Goal: Download file/media

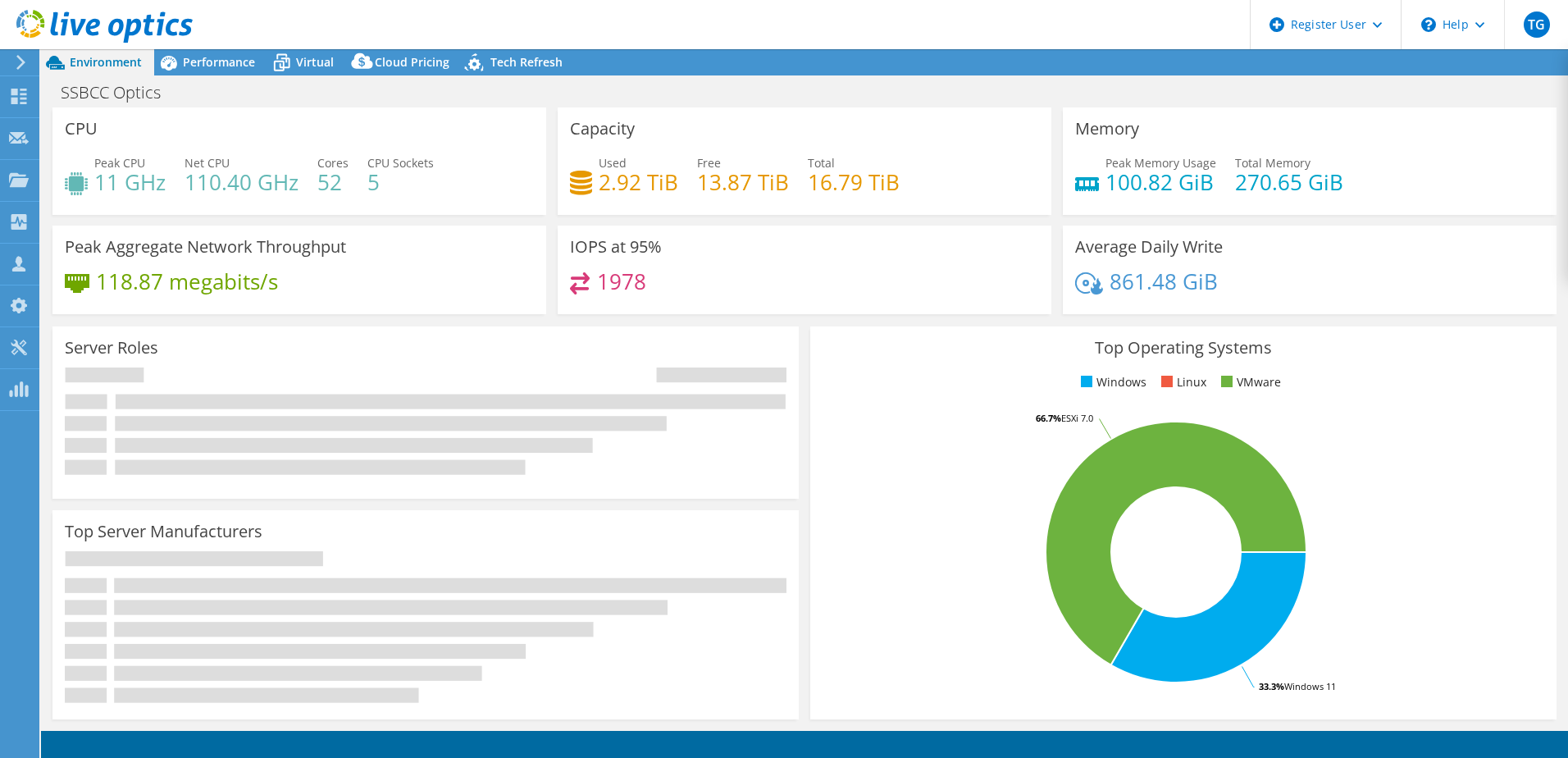
select select "USD"
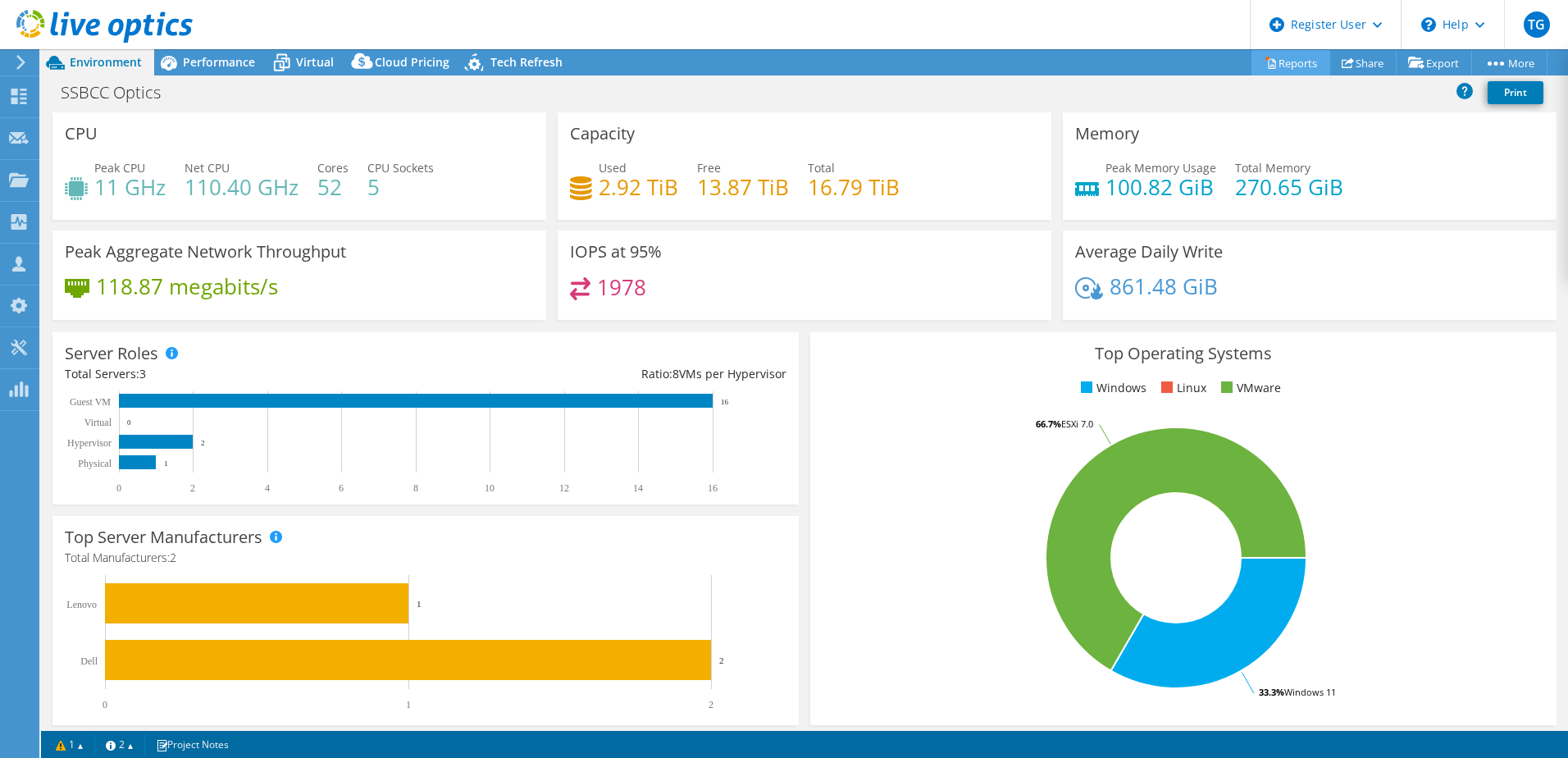
click at [1265, 67] on icon at bounding box center [1271, 63] width 12 height 12
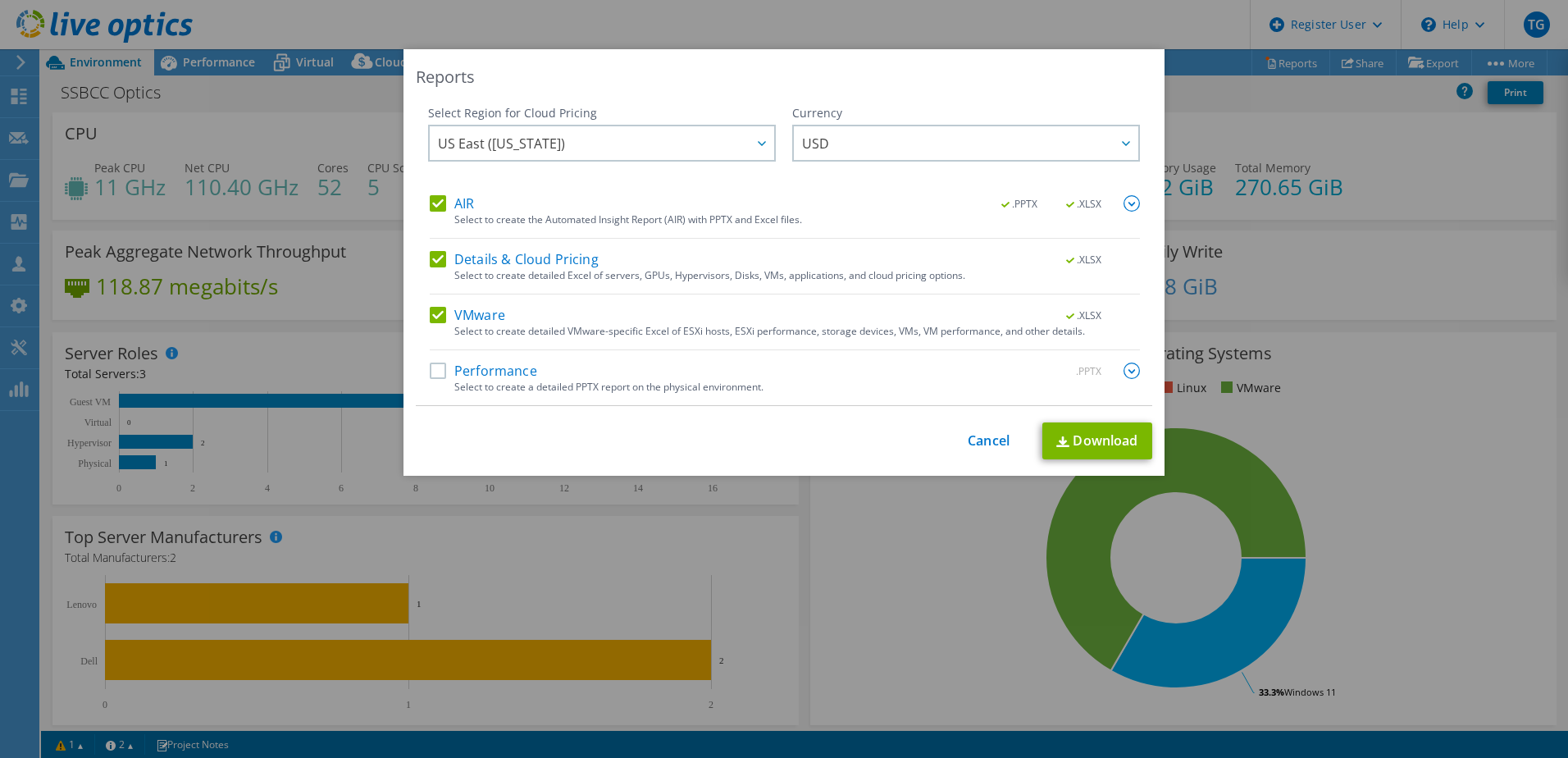
click at [432, 251] on label "Details & Cloud Pricing" at bounding box center [514, 259] width 169 height 16
click at [0, 0] on input "Details & Cloud Pricing" at bounding box center [0, 0] width 0 height 0
click at [430, 197] on label "AIR" at bounding box center [452, 203] width 44 height 16
click at [0, 0] on input "AIR" at bounding box center [0, 0] width 0 height 0
click at [1091, 436] on link "Download" at bounding box center [1098, 441] width 110 height 37
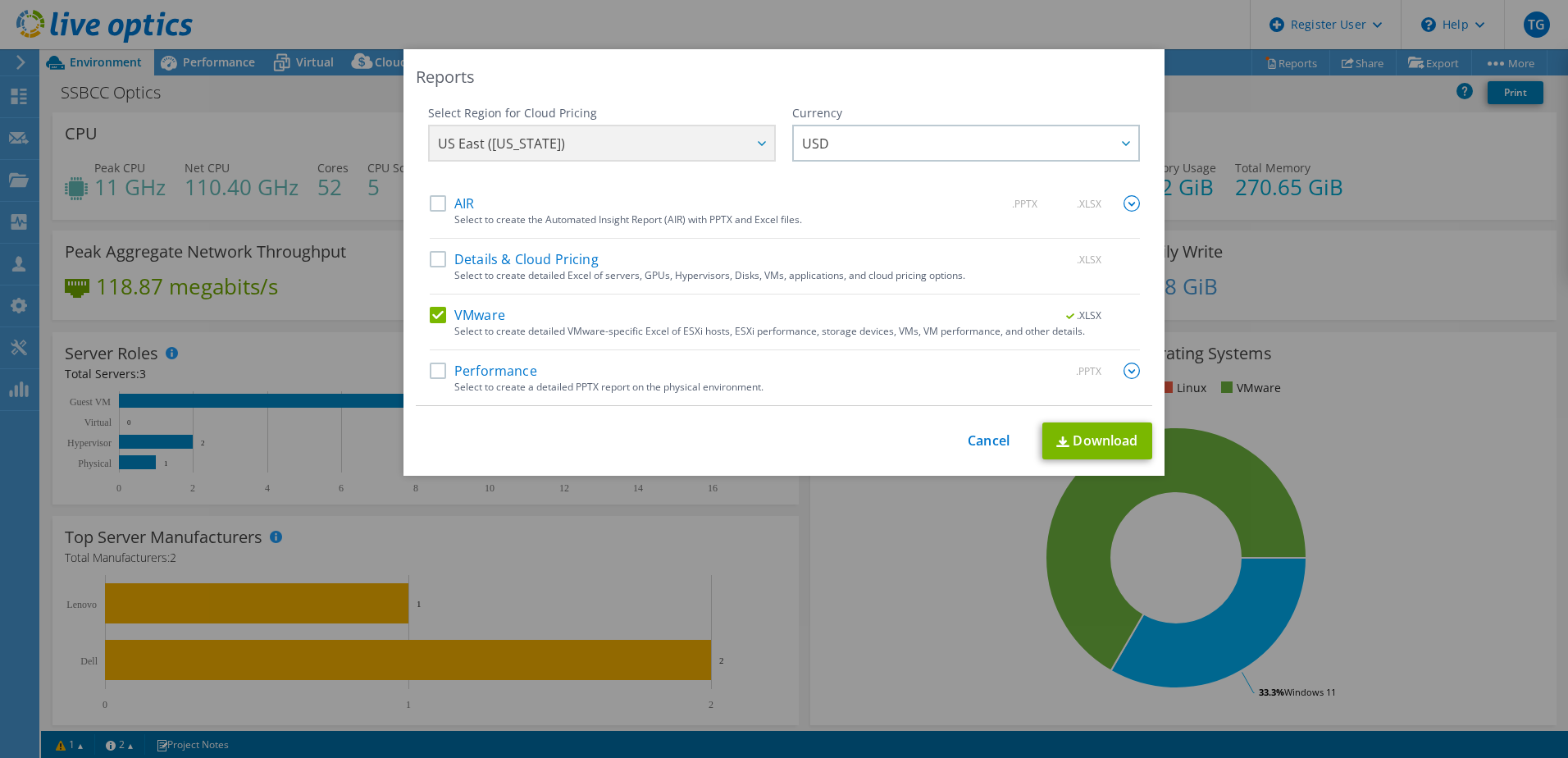
click at [1138, 65] on div "Reports Select Region for Cloud Pricing Asia Pacific ([GEOGRAPHIC_DATA]) [GEOGR…" at bounding box center [784, 262] width 761 height 427
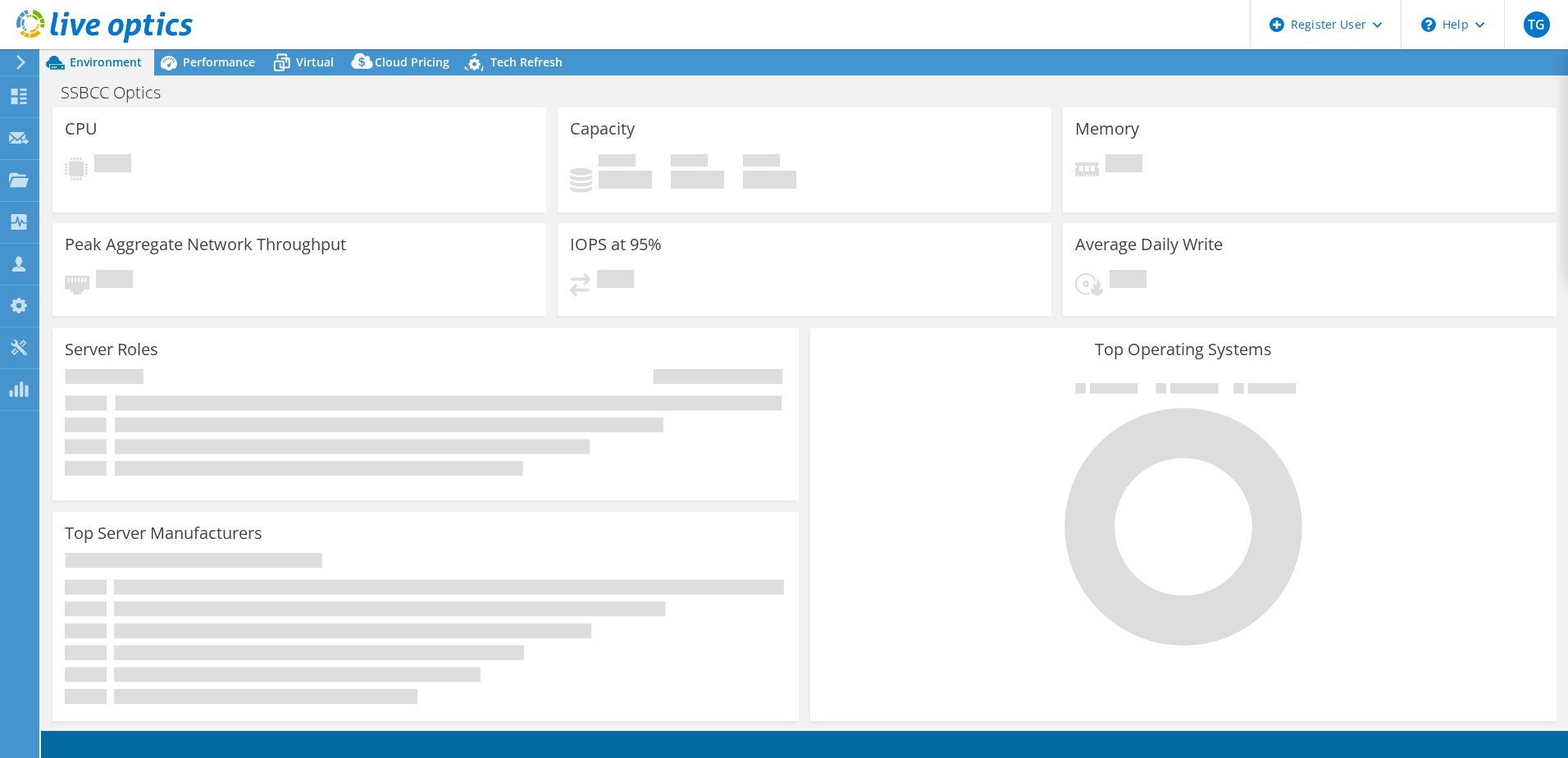
select select "USD"
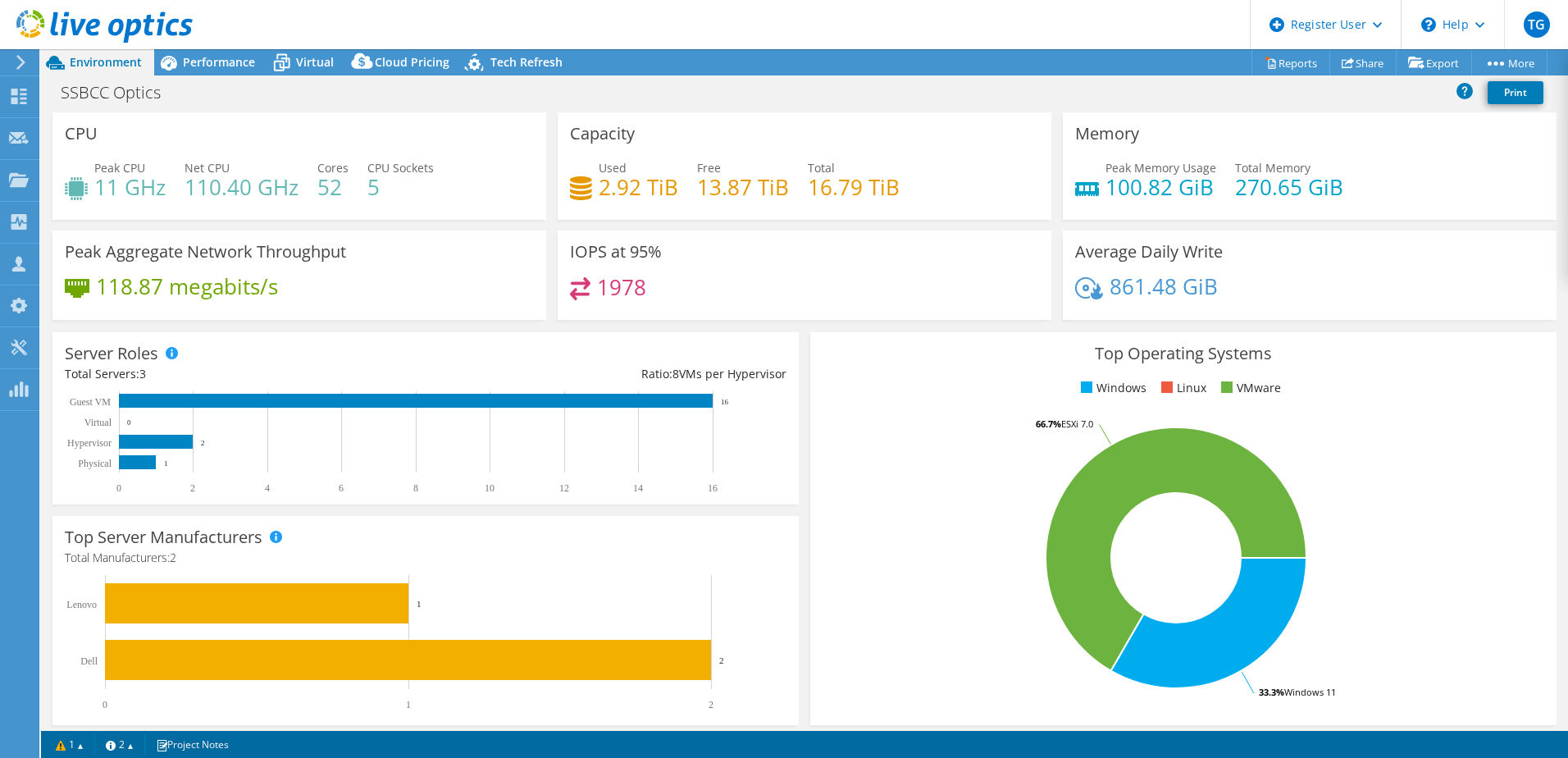
click at [624, 292] on h4 "1978" at bounding box center [621, 287] width 49 height 18
